Goal: Book appointment/travel/reservation

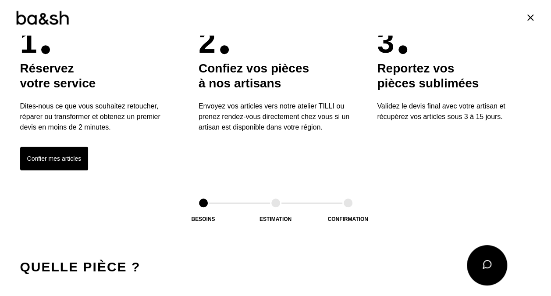
scroll to position [254, 0]
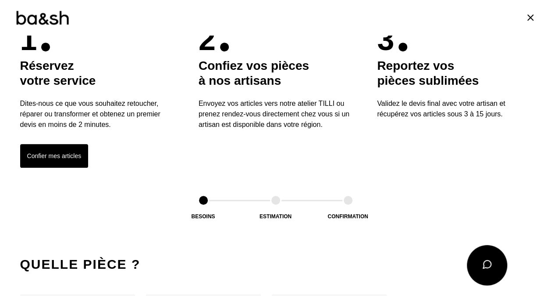
click at [59, 153] on button "Confier mes articles" at bounding box center [54, 156] width 68 height 24
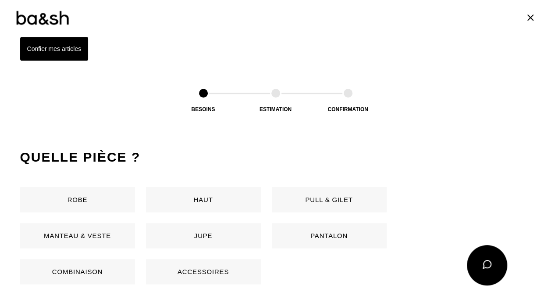
scroll to position [415, 0]
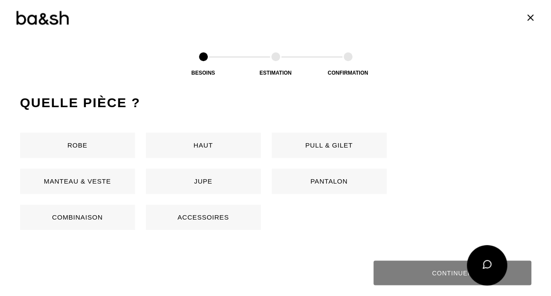
click at [77, 145] on button "Robe" at bounding box center [77, 144] width 115 height 25
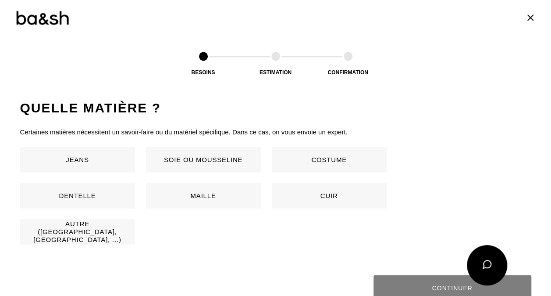
scroll to position [580, 0]
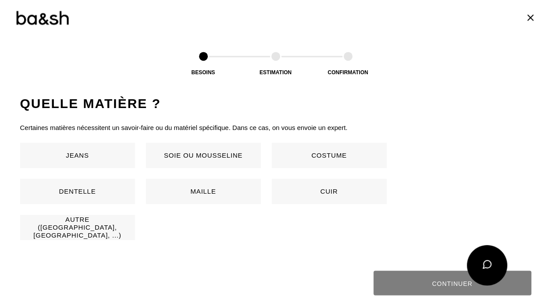
click at [95, 222] on button "Autre ([GEOGRAPHIC_DATA], [GEOGRAPHIC_DATA], ...)" at bounding box center [77, 227] width 115 height 25
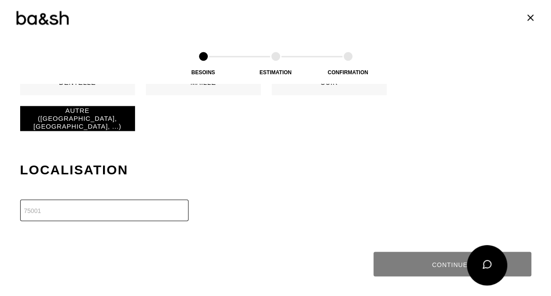
scroll to position [754, 0]
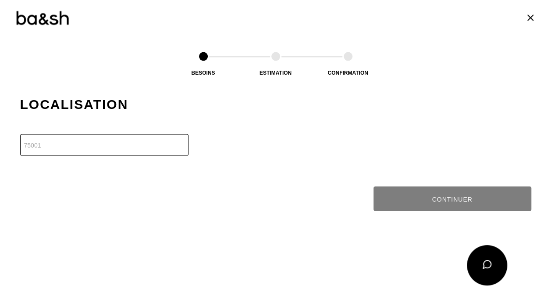
click at [148, 143] on input "number" at bounding box center [104, 144] width 168 height 21
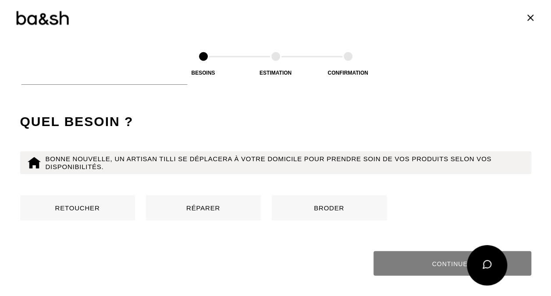
scroll to position [844, 0]
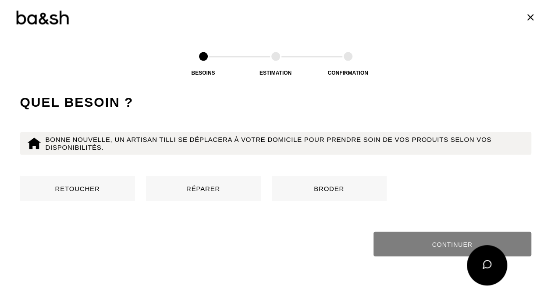
type input "64320"
click at [96, 185] on button "Retoucher" at bounding box center [77, 188] width 115 height 25
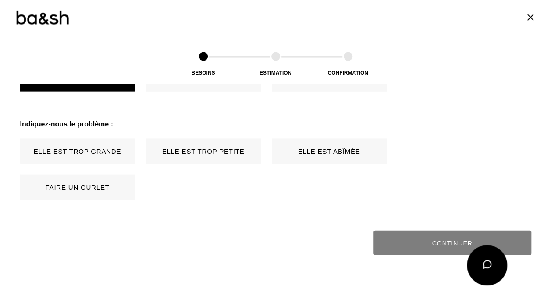
scroll to position [979, 0]
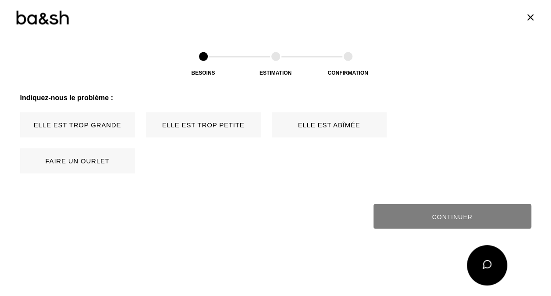
click at [117, 125] on button "Elle est trop grande" at bounding box center [77, 124] width 115 height 25
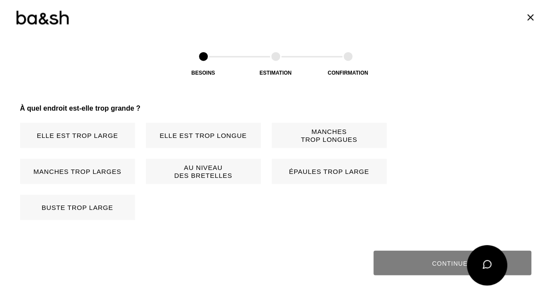
scroll to position [1087, 0]
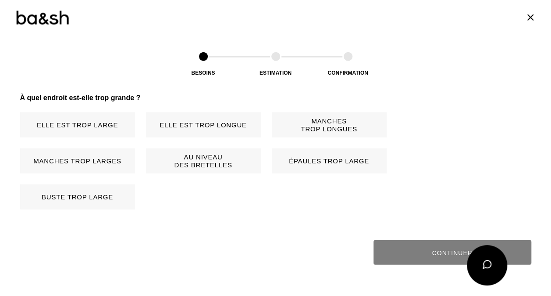
click at [195, 125] on button "Elle est trop longue" at bounding box center [203, 124] width 115 height 25
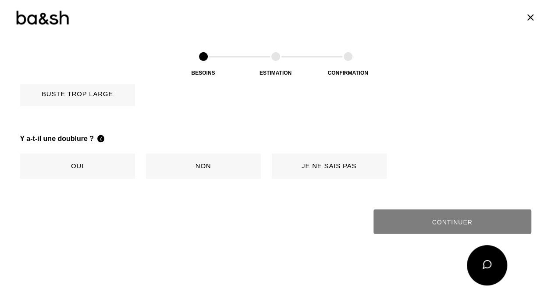
scroll to position [1231, 0]
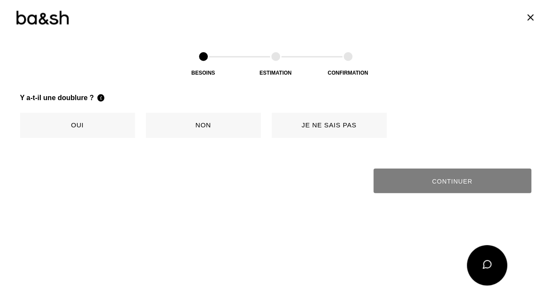
click at [337, 129] on button "Je ne sais pas" at bounding box center [329, 125] width 115 height 25
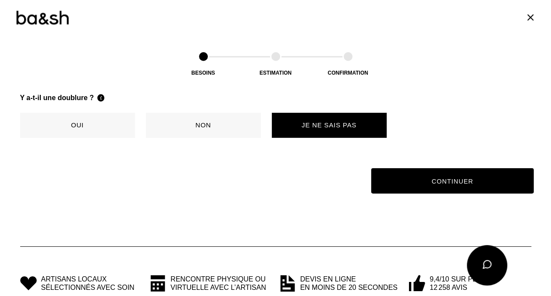
click at [407, 174] on button "Continuer" at bounding box center [452, 180] width 163 height 25
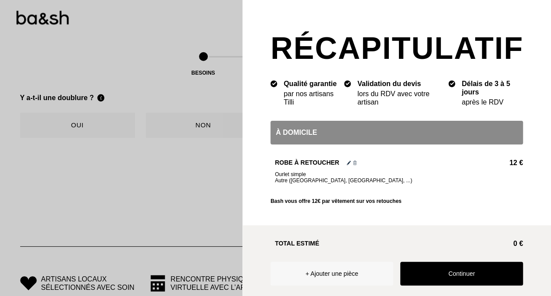
scroll to position [458, 0]
click at [443, 265] on button "Continuer" at bounding box center [462, 273] width 123 height 24
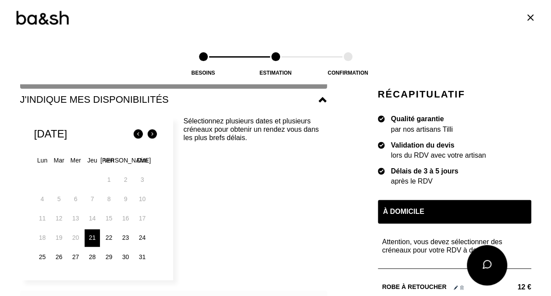
scroll to position [120, 0]
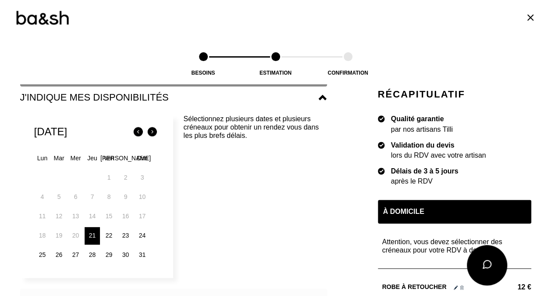
click at [122, 235] on div "23" at bounding box center [125, 236] width 15 height 18
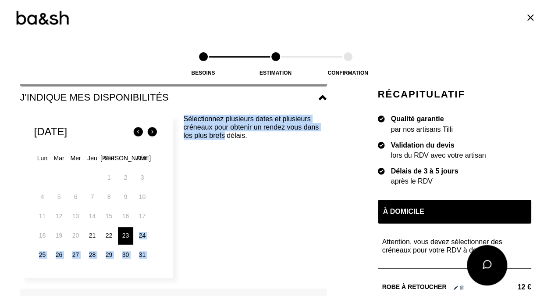
drag, startPoint x: 125, startPoint y: 235, endPoint x: 220, endPoint y: 197, distance: 102.6
click at [220, 197] on div "[DATE] Lun Mar Mer Jeu Ven Sam Dim 1 2 3 4 5 6 7 8 9 10 11 12 13 14 15 16 17 18…" at bounding box center [173, 196] width 307 height 163
click at [220, 197] on p "Sélectionnez plusieurs dates et plusieurs créneaux pour obtenir un rendez vous …" at bounding box center [255, 191] width 143 height 152
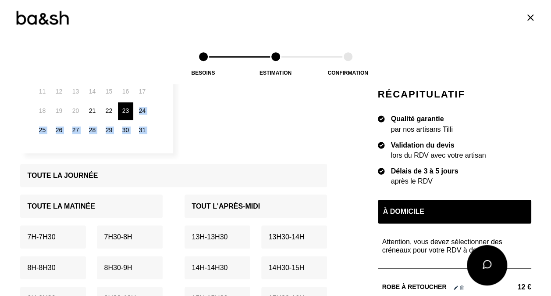
scroll to position [248, 0]
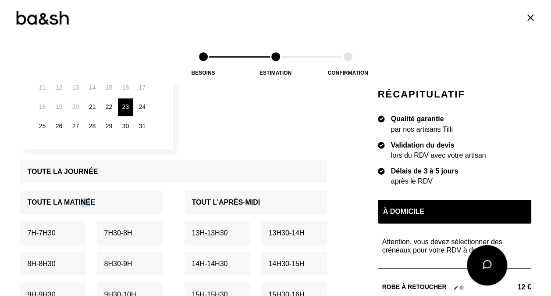
drag, startPoint x: 79, startPoint y: 200, endPoint x: 107, endPoint y: 186, distance: 32.0
click at [107, 186] on div "Toute la matinée 7h - 7h30 7h30 - 8h 8h - 8h30 8h30 - 9h 9h - 9h30 9h30 - 10h 1…" at bounding box center [91, 290] width 143 height 215
drag, startPoint x: 107, startPoint y: 186, endPoint x: 218, endPoint y: 146, distance: 118.1
click at [218, 146] on div "[DATE] Lun Mar Mer Jeu Ven Sam Dim 1 2 3 4 5 6 7 8 9 10 11 12 13 14 15 16 17 18…" at bounding box center [173, 67] width 307 height 163
click at [82, 170] on p "Toute la journée" at bounding box center [63, 171] width 71 height 8
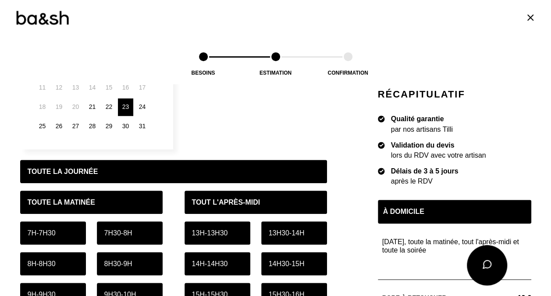
click at [175, 135] on div "[DATE] Lun Mar Mer Jeu Ven Sam Dim 1 2 3 4 5 6 7 8 9 10 11 12 13 14 15 16 17 18…" at bounding box center [173, 67] width 307 height 163
click at [105, 124] on div "29" at bounding box center [108, 127] width 15 height 18
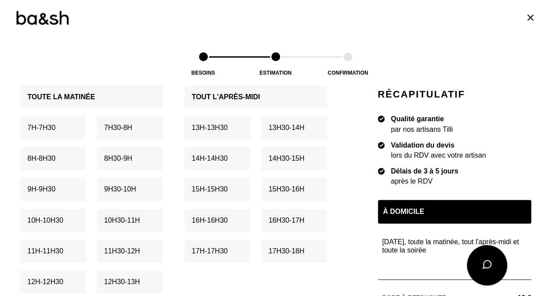
scroll to position [355, 0]
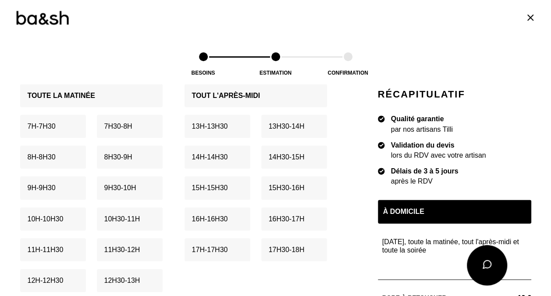
click at [224, 218] on p "16h - 16h30" at bounding box center [210, 219] width 36 height 8
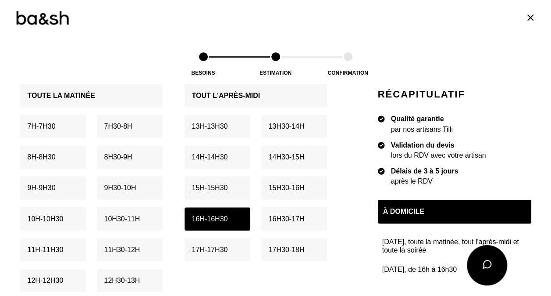
click at [283, 222] on div "16h30 - 17h" at bounding box center [294, 218] width 66 height 23
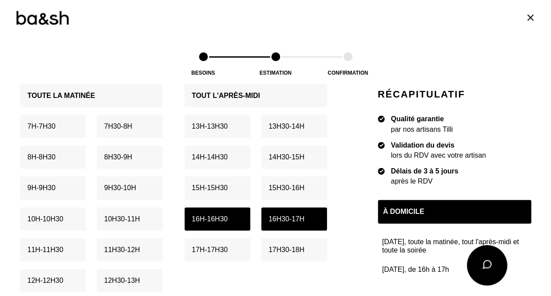
click at [211, 245] on p "17h - 17h30" at bounding box center [210, 249] width 36 height 8
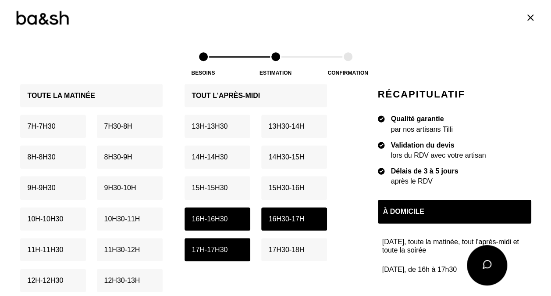
click at [269, 245] on p "17h30 - 18h" at bounding box center [287, 249] width 36 height 8
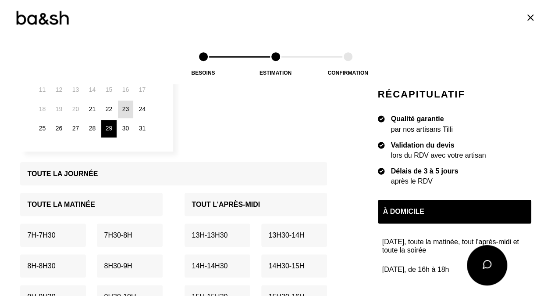
scroll to position [238, 0]
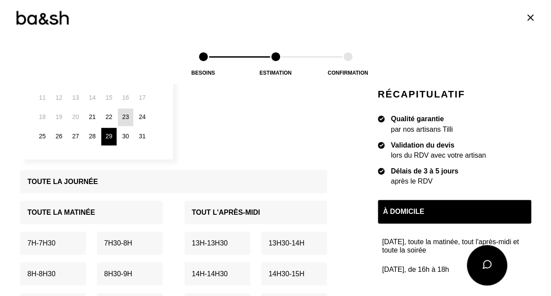
click at [88, 131] on div "28" at bounding box center [92, 137] width 15 height 18
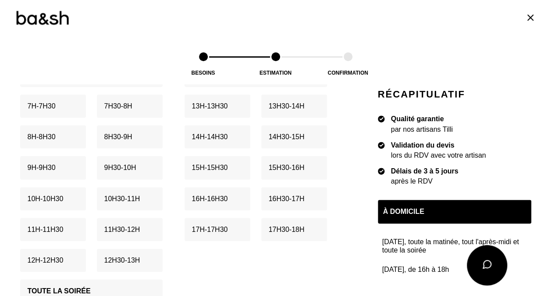
scroll to position [376, 0]
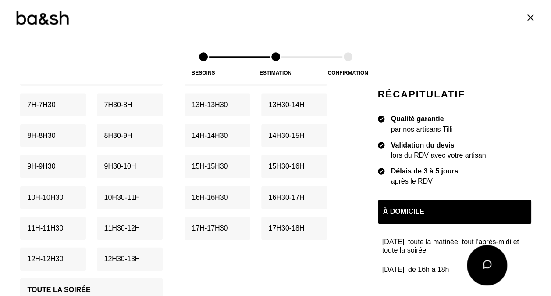
click at [220, 168] on p "15h - 15h30" at bounding box center [210, 166] width 36 height 8
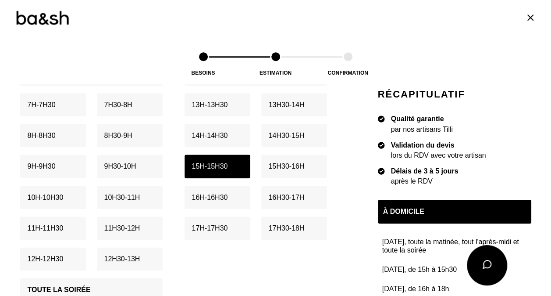
click at [297, 167] on p "15h30 - 16h" at bounding box center [287, 166] width 36 height 8
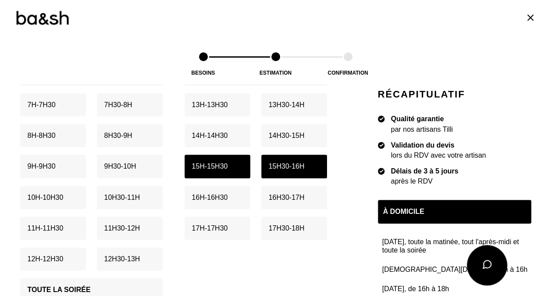
click at [214, 197] on p "16h - 16h30" at bounding box center [210, 197] width 36 height 8
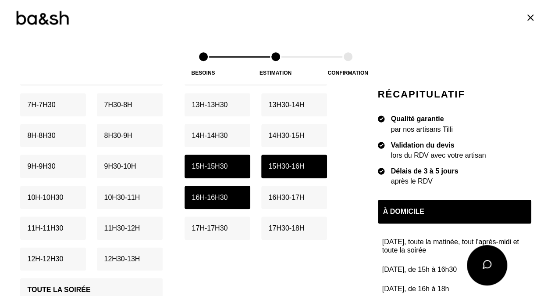
click at [284, 197] on p "16h30 - 17h" at bounding box center [287, 197] width 36 height 8
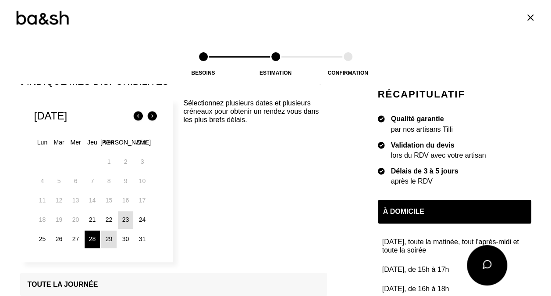
scroll to position [137, 0]
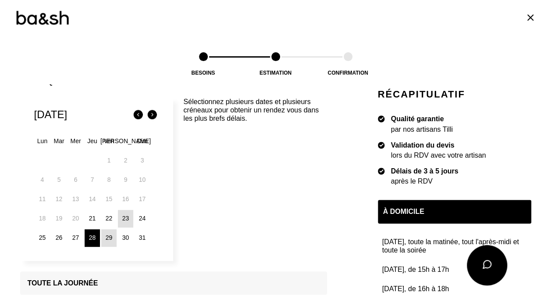
click at [147, 115] on img at bounding box center [152, 115] width 14 height 14
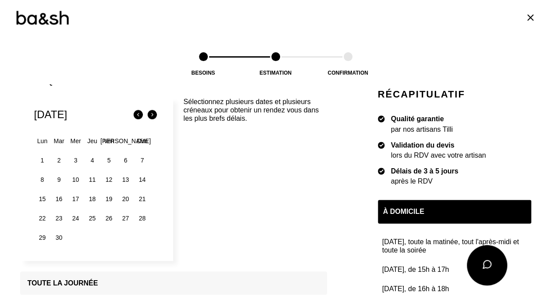
click at [38, 157] on div "1" at bounding box center [42, 161] width 15 height 18
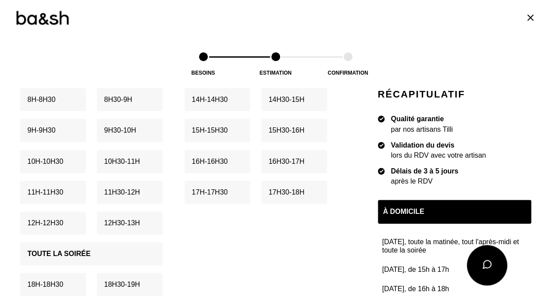
scroll to position [419, 0]
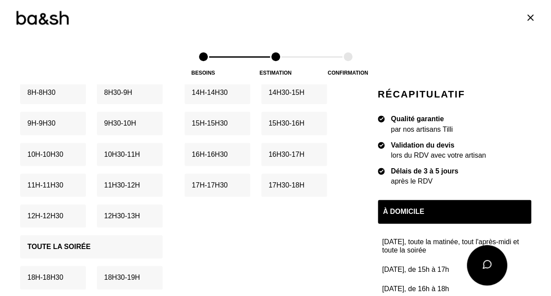
click at [38, 214] on p "12h - 12h30" at bounding box center [46, 215] width 36 height 8
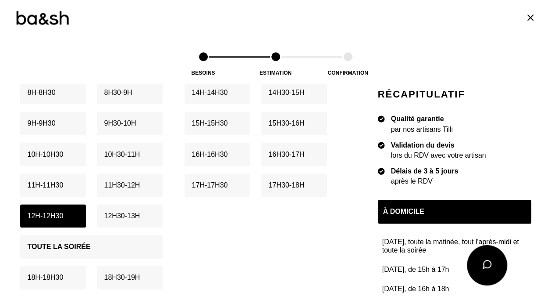
click at [118, 216] on p "12h30 - 13h" at bounding box center [122, 215] width 36 height 8
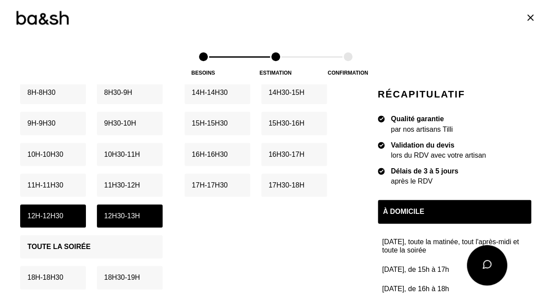
click at [118, 185] on p "11h30 - 12h" at bounding box center [122, 185] width 36 height 8
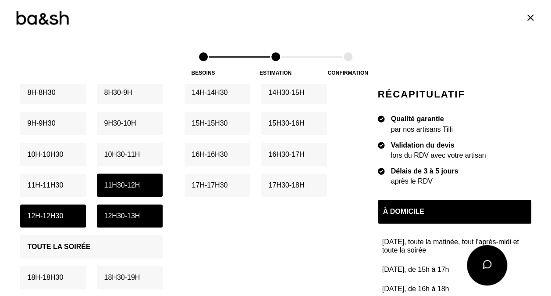
click at [336, 200] on div "À domicile J'indique mes disponibilités [DATE] Lun Mar Mer Jeu Ven Sam Dim 1 2 …" at bounding box center [276, 289] width 512 height 1042
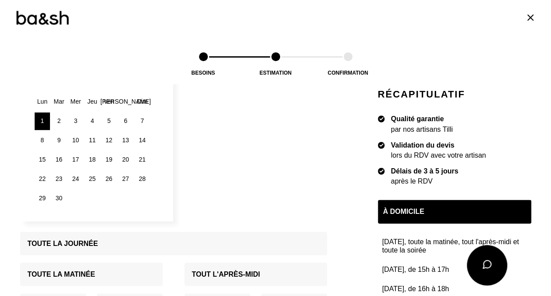
scroll to position [176, 0]
click at [103, 119] on div "5" at bounding box center [108, 122] width 15 height 18
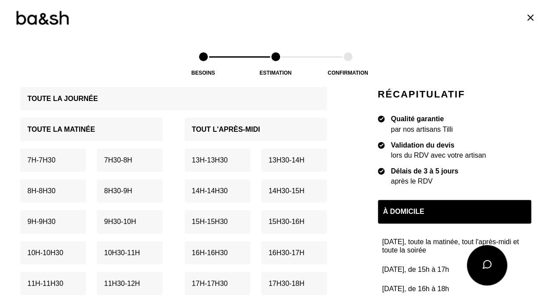
scroll to position [323, 0]
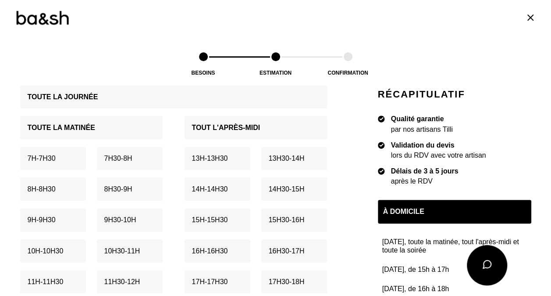
click at [226, 217] on p "15h - 15h30" at bounding box center [210, 219] width 36 height 8
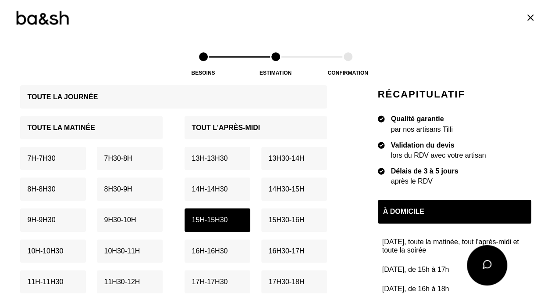
click at [284, 217] on p "15h30 - 16h" at bounding box center [287, 219] width 36 height 8
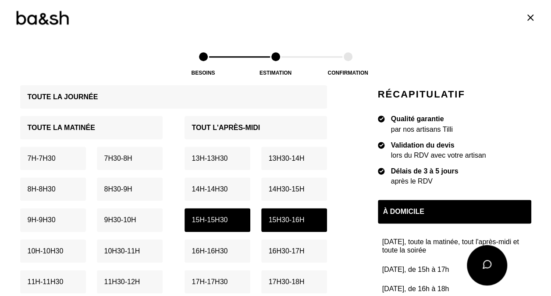
click at [220, 251] on p "16h - 16h30" at bounding box center [210, 251] width 36 height 8
click at [284, 249] on p "16h30 - 17h" at bounding box center [287, 251] width 36 height 8
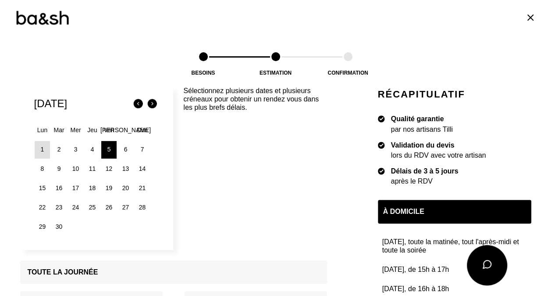
scroll to position [148, 0]
click at [36, 163] on div "8" at bounding box center [42, 169] width 15 height 18
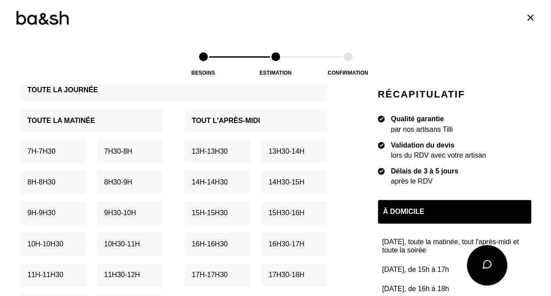
scroll to position [288, 0]
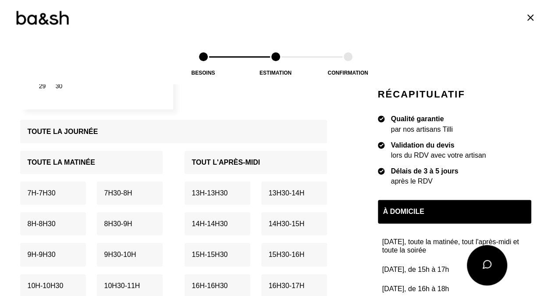
click at [98, 157] on div "Toute la matinée" at bounding box center [91, 161] width 143 height 23
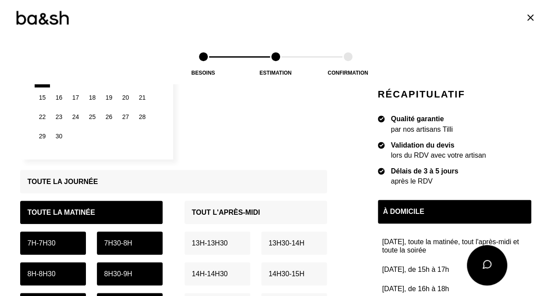
scroll to position [237, 0]
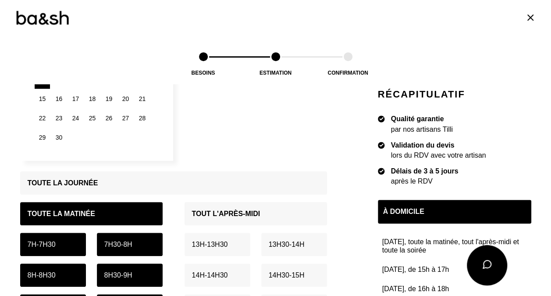
click at [105, 99] on div "19" at bounding box center [108, 99] width 15 height 18
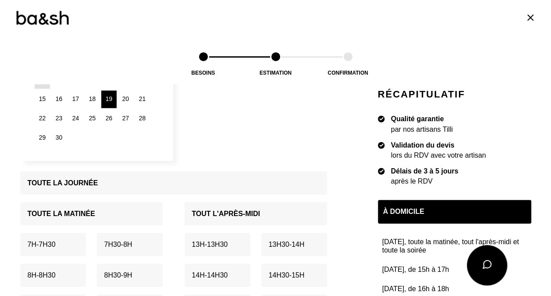
click at [225, 217] on p "Tout l'après-midi" at bounding box center [226, 213] width 68 height 8
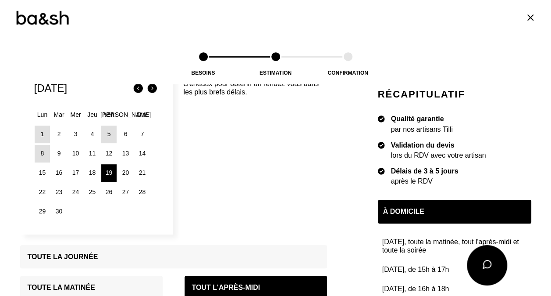
scroll to position [132, 0]
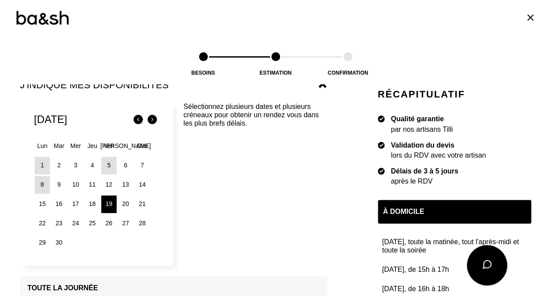
click at [72, 204] on div "17" at bounding box center [75, 204] width 15 height 18
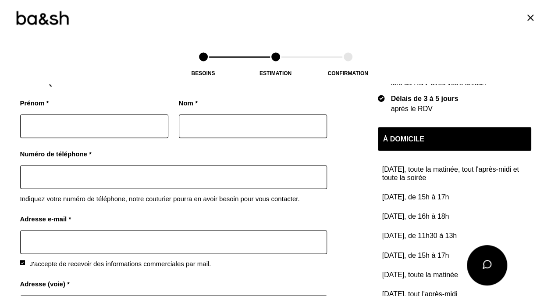
scroll to position [755, 0]
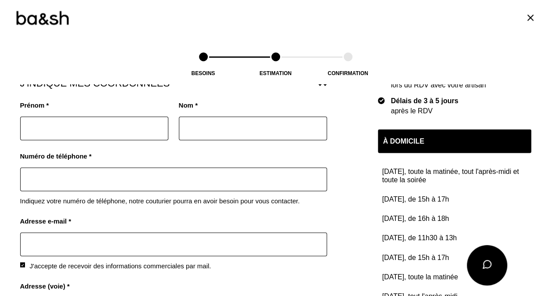
click at [154, 120] on input "text" at bounding box center [94, 128] width 148 height 24
type input "[PERSON_NAME]"
type input "0624424870"
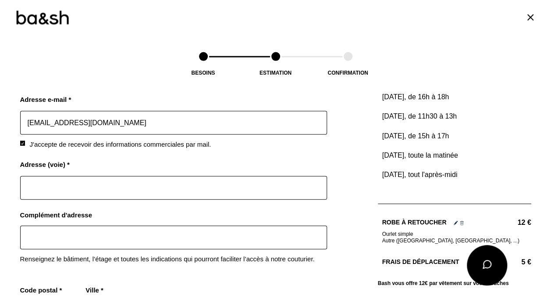
scroll to position [894, 0]
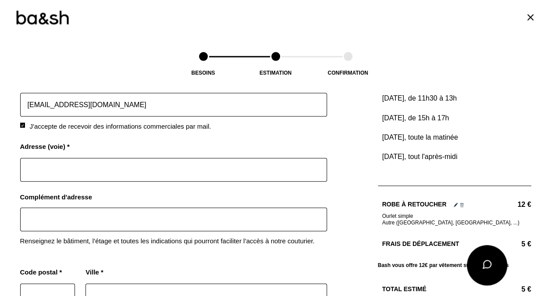
type input "[EMAIL_ADDRESS][DOMAIN_NAME]"
click at [21, 123] on div at bounding box center [22, 125] width 5 height 5
click at [87, 165] on input "text" at bounding box center [173, 170] width 307 height 24
type input "[STREET_ADDRESS]"
click at [257, 218] on input "text" at bounding box center [173, 220] width 307 height 24
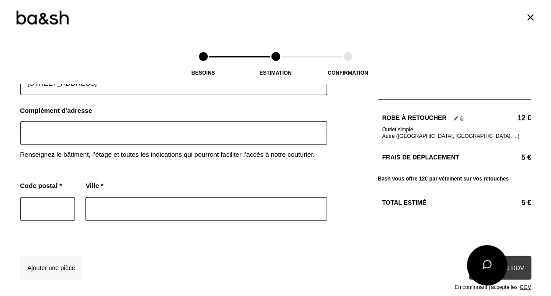
scroll to position [981, 0]
click at [39, 203] on input "text" at bounding box center [47, 209] width 55 height 24
type input "64320"
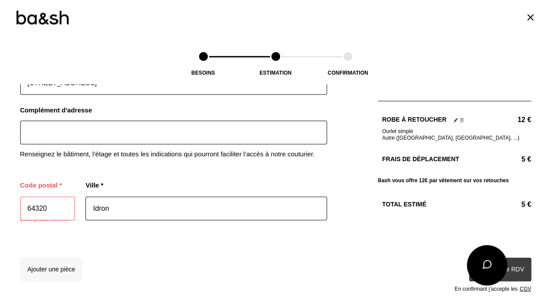
type input "Idron"
click at [57, 208] on input "64320" at bounding box center [47, 209] width 55 height 24
type input "64320"
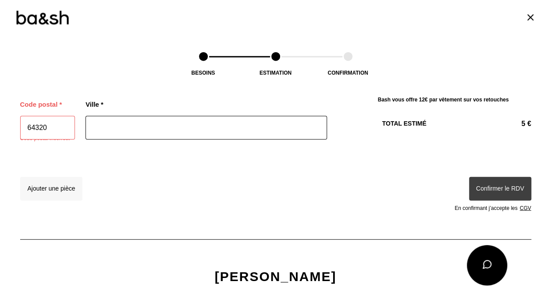
scroll to position [1047, 0]
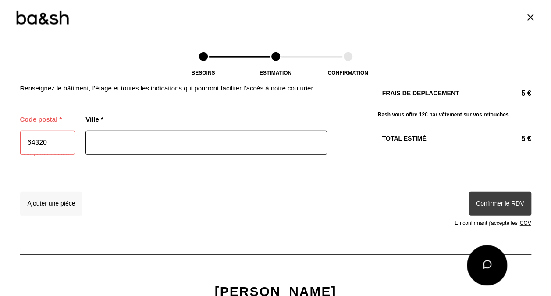
type input "64320"
click at [487, 194] on div "Confirmer le RDV En confirmant j’accepte les CGV" at bounding box center [455, 209] width 154 height 34
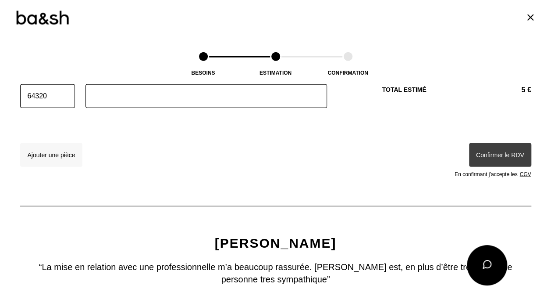
scroll to position [1109, 0]
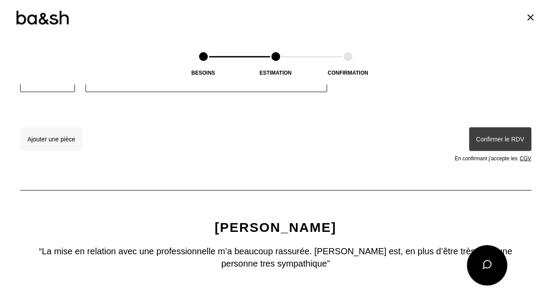
click at [490, 139] on div "Confirmer le RDV En confirmant j’accepte les CGV" at bounding box center [455, 144] width 154 height 34
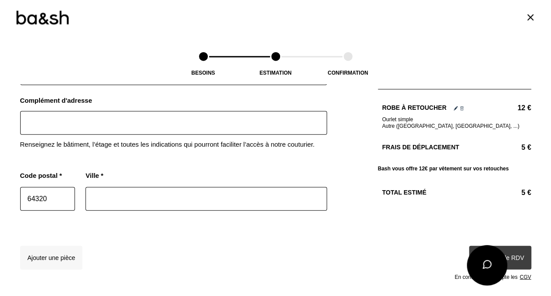
scroll to position [990, 0]
click at [276, 198] on input "text" at bounding box center [206, 200] width 241 height 24
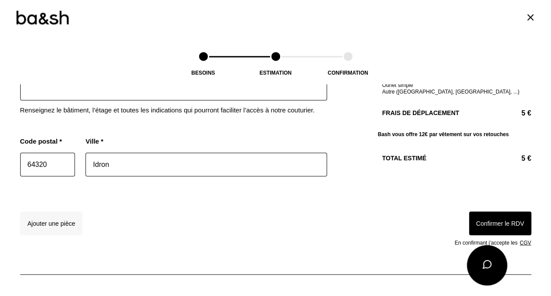
scroll to position [1046, 0]
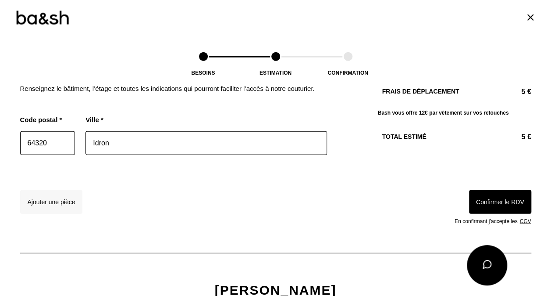
type input "Idron"
click at [481, 197] on button "Confirmer le RDV" at bounding box center [500, 202] width 62 height 24
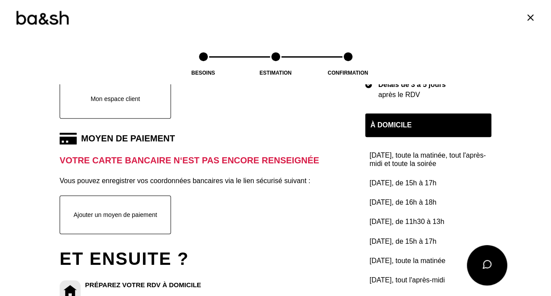
scroll to position [213, 0]
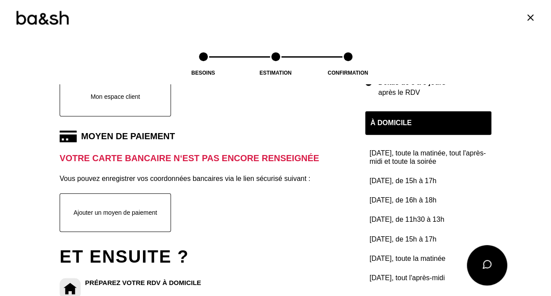
click at [141, 212] on button "Ajouter un moyen de paiement" at bounding box center [115, 212] width 111 height 39
